Goal: Information Seeking & Learning: Compare options

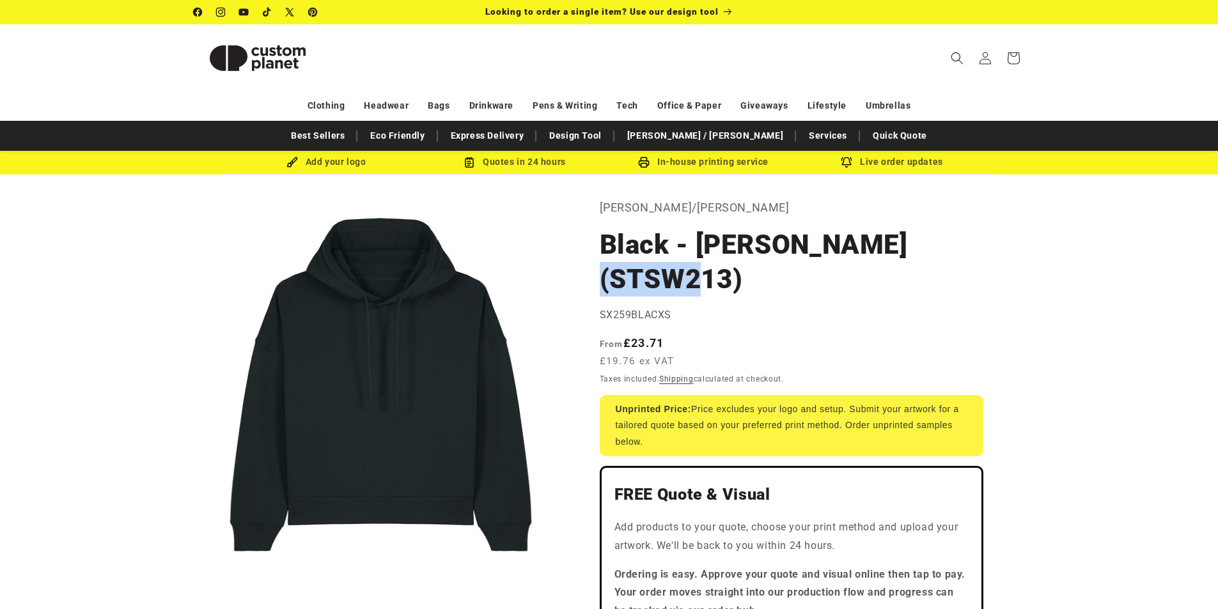
drag, startPoint x: 729, startPoint y: 280, endPoint x: 612, endPoint y: 284, distance: 117.1
click at [612, 284] on h1 "Black - Stella Nora (STSW213)" at bounding box center [792, 262] width 384 height 69
copy h1 "STSW213"
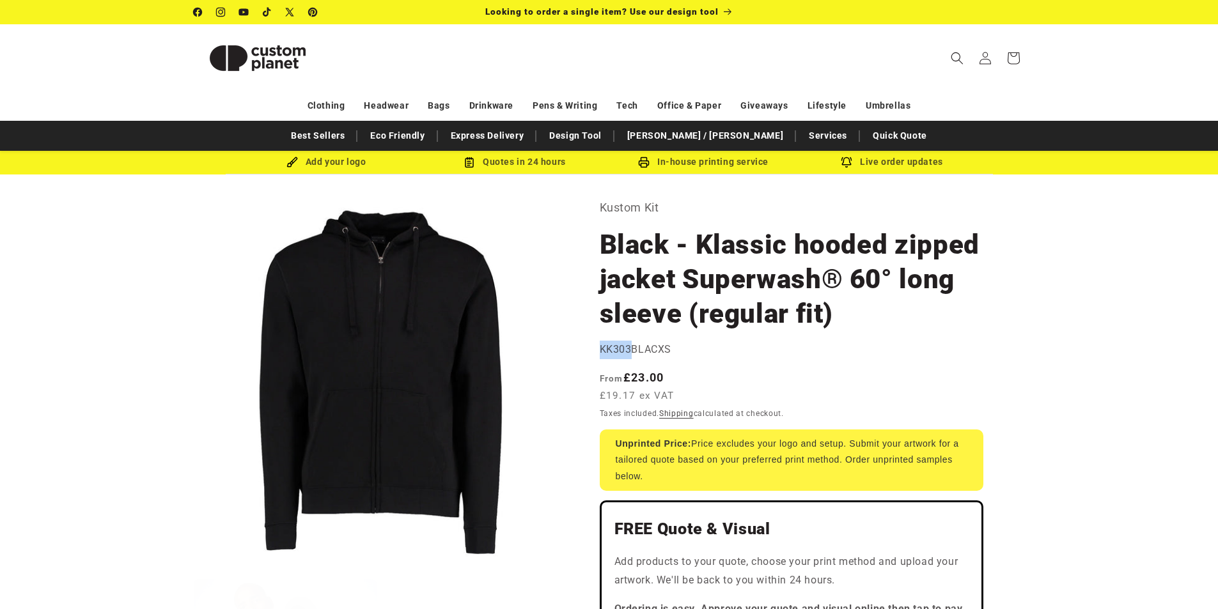
drag, startPoint x: 602, startPoint y: 348, endPoint x: 632, endPoint y: 342, distance: 30.6
copy span "KK303"
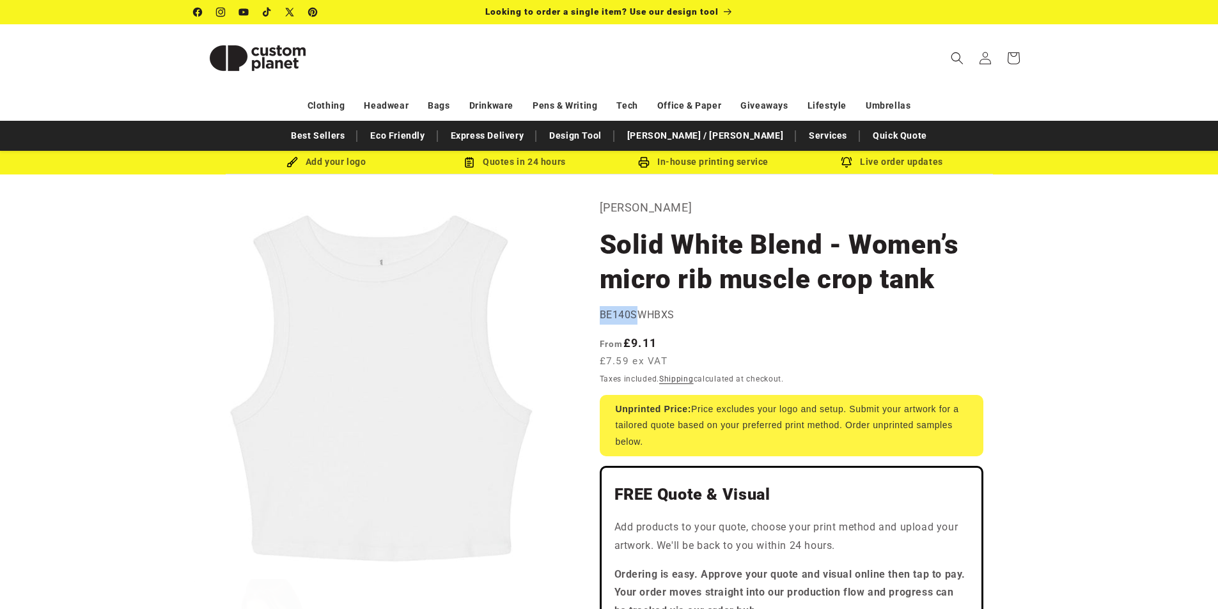
drag, startPoint x: 601, startPoint y: 315, endPoint x: 635, endPoint y: 316, distance: 34.5
click at [635, 316] on span "BE140SWHBXS" at bounding box center [637, 315] width 75 height 12
copy span "BE140S"
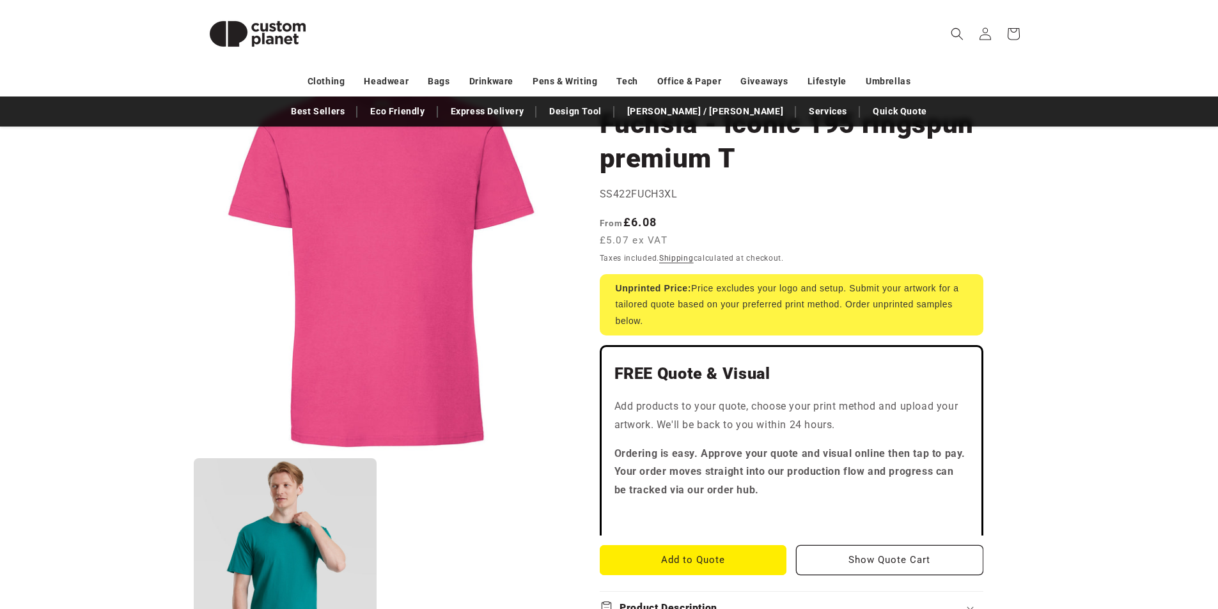
scroll to position [128, 0]
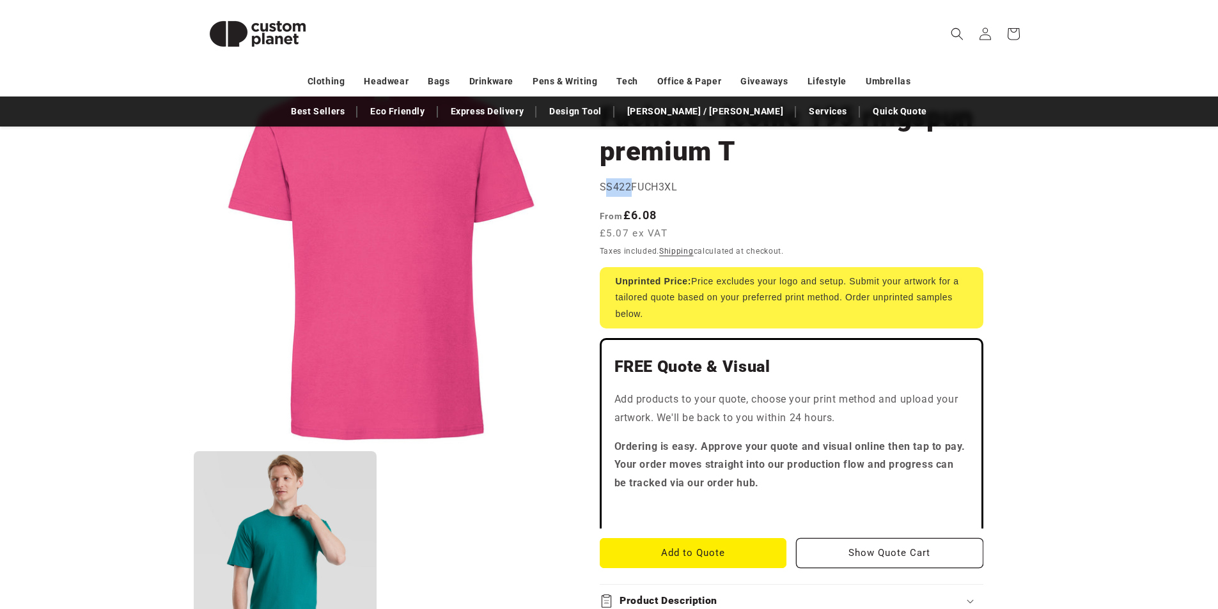
drag, startPoint x: 628, startPoint y: 183, endPoint x: 604, endPoint y: 184, distance: 24.3
click at [604, 184] on span "SS422FUCH3XL" at bounding box center [639, 187] width 78 height 12
